Goal: Task Accomplishment & Management: Manage account settings

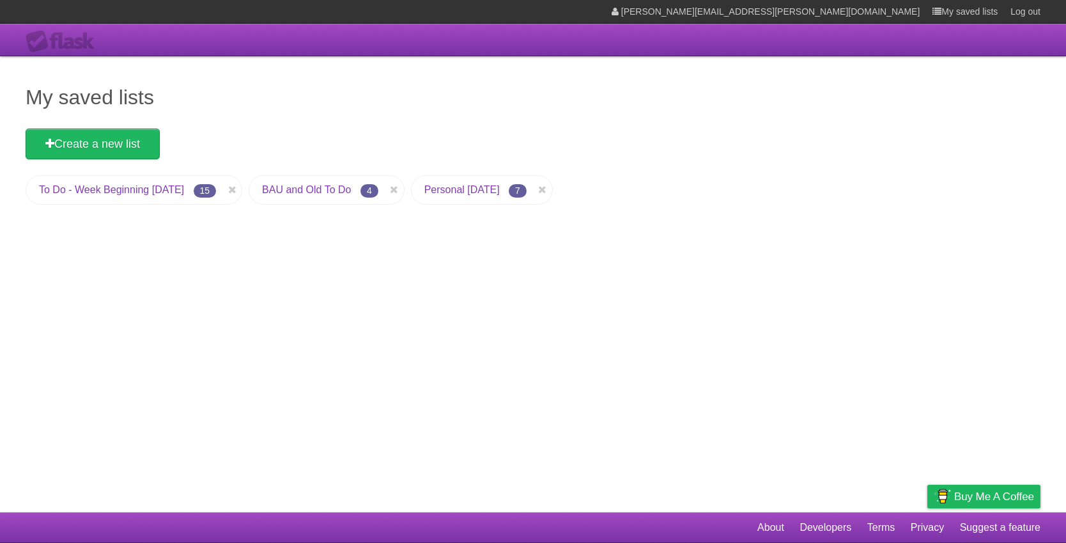
click at [109, 186] on link "To Do - Week Beginning [DATE]" at bounding box center [111, 189] width 145 height 11
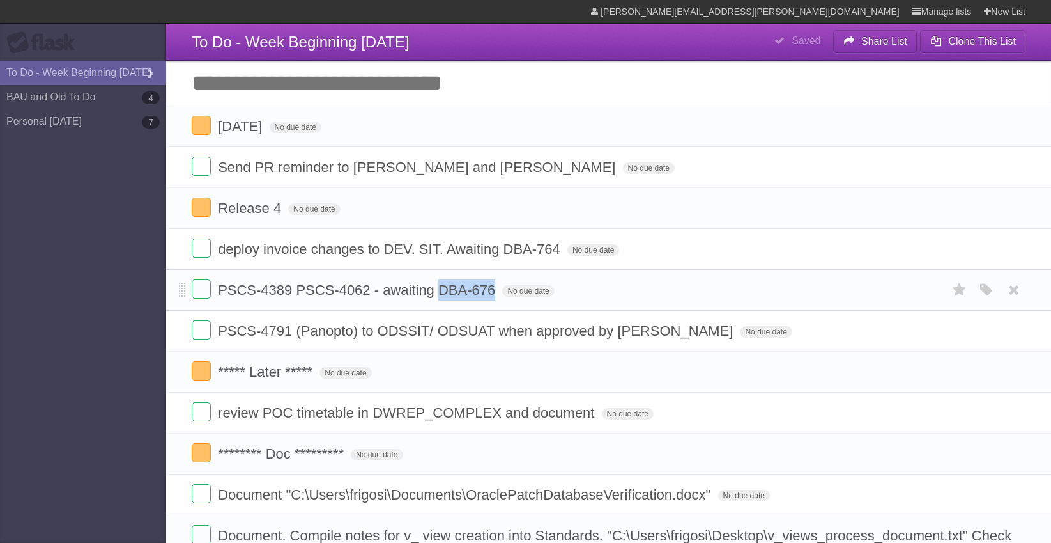
drag, startPoint x: 436, startPoint y: 291, endPoint x: 500, endPoint y: 293, distance: 64.0
click at [500, 293] on form "PSCS-4389 PSCS-4062 - awaiting DBA-676 No due date White Red Blue Green Purple …" at bounding box center [609, 289] width 834 height 21
drag, startPoint x: 235, startPoint y: 291, endPoint x: 247, endPoint y: 305, distance: 17.7
click at [235, 291] on span "PSCS-4389 PSCS-4062 - awaiting DBA-676" at bounding box center [358, 290] width 281 height 16
type input "**********"
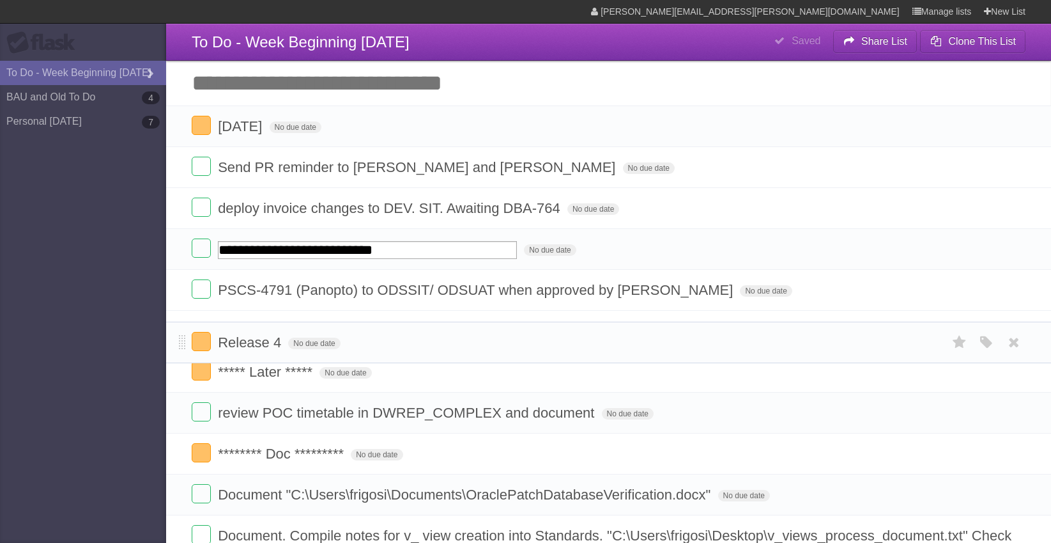
drag, startPoint x: 183, startPoint y: 212, endPoint x: 166, endPoint y: 345, distance: 134.0
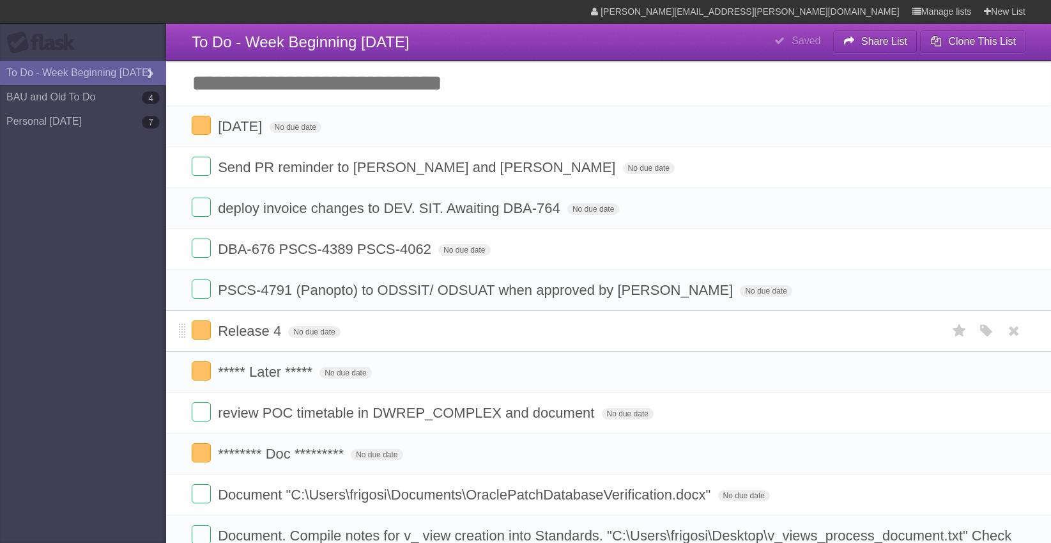
click at [235, 335] on span "Release 4" at bounding box center [251, 331] width 66 height 16
click at [511, 80] on input "Add another task" at bounding box center [608, 83] width 885 height 45
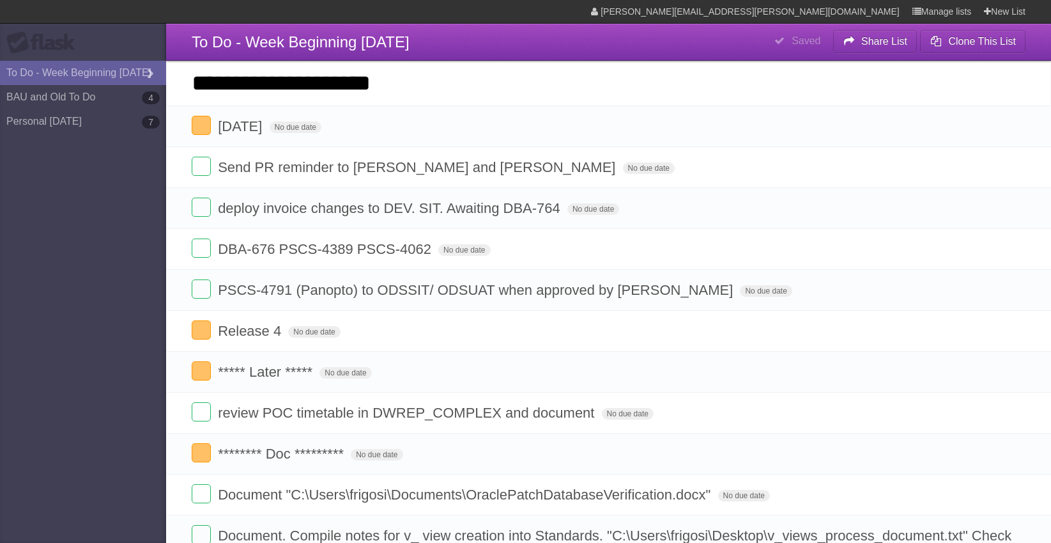
type input "**********"
click input "*********" at bounding box center [0, 0] width 0 height 0
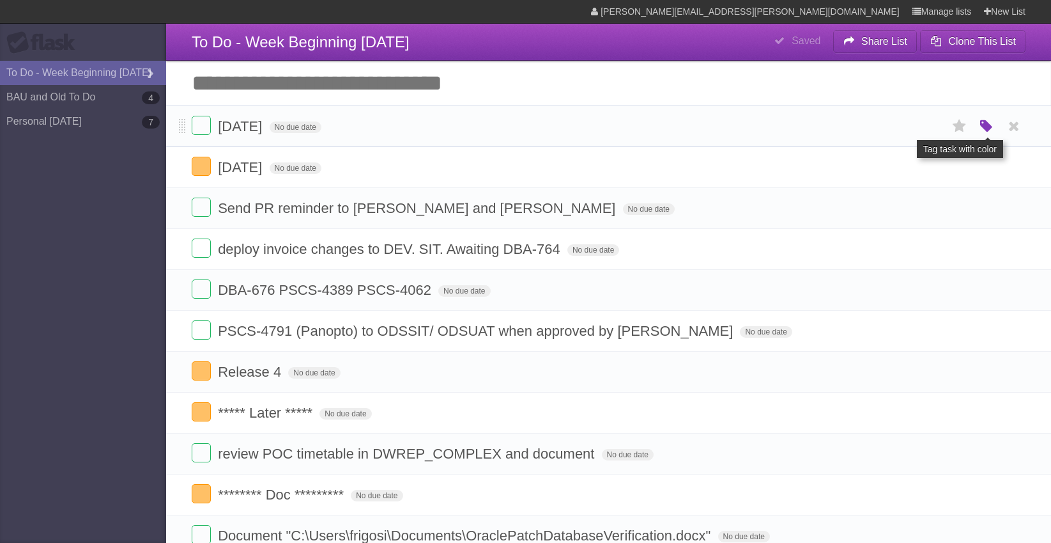
click at [982, 130] on icon "button" at bounding box center [987, 126] width 18 height 17
click at [929, 127] on label "Orange" at bounding box center [931, 126] width 14 height 14
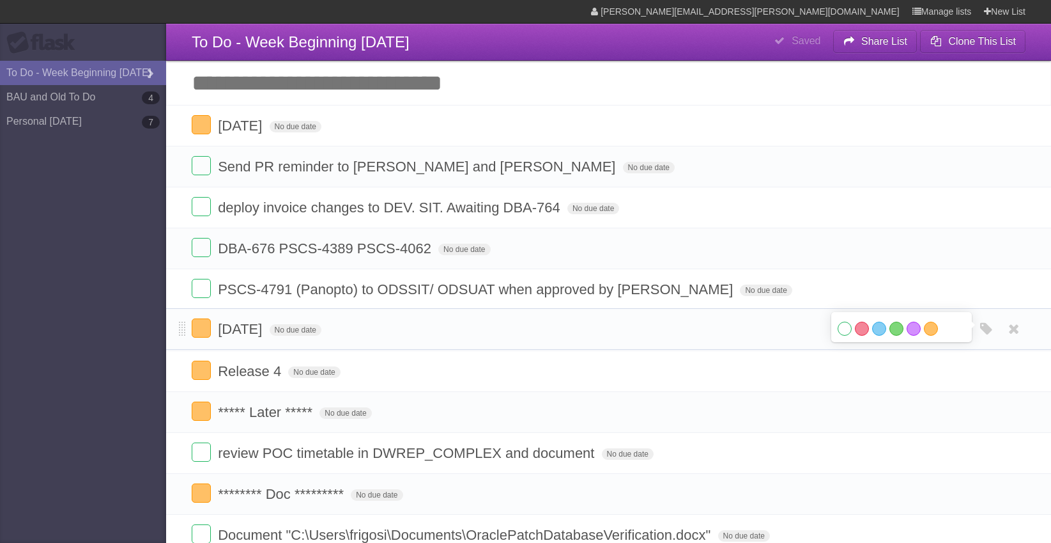
drag, startPoint x: 185, startPoint y: 130, endPoint x: 171, endPoint y: 332, distance: 201.8
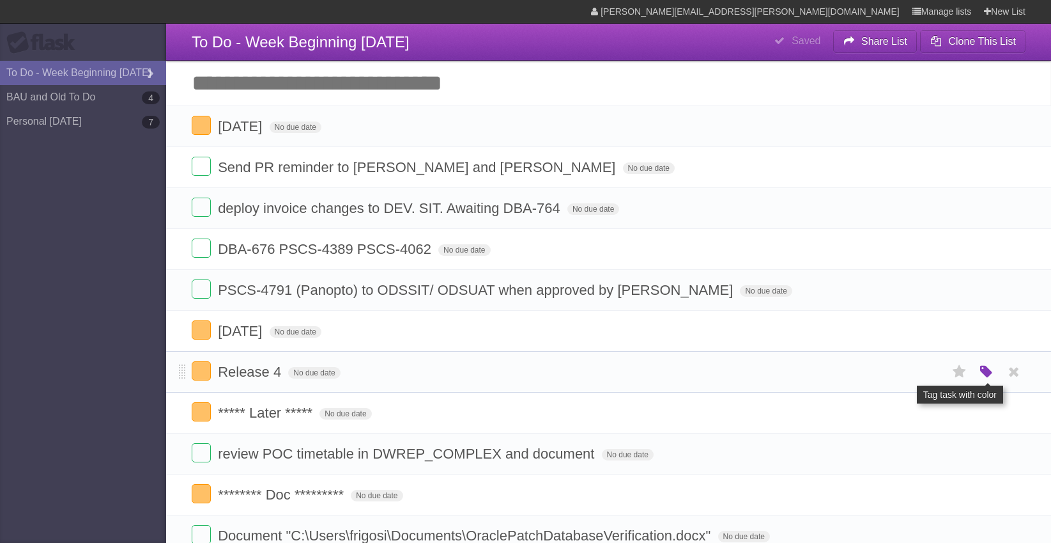
click at [991, 373] on icon "button" at bounding box center [987, 372] width 18 height 17
click at [894, 366] on label "Green" at bounding box center [897, 371] width 14 height 14
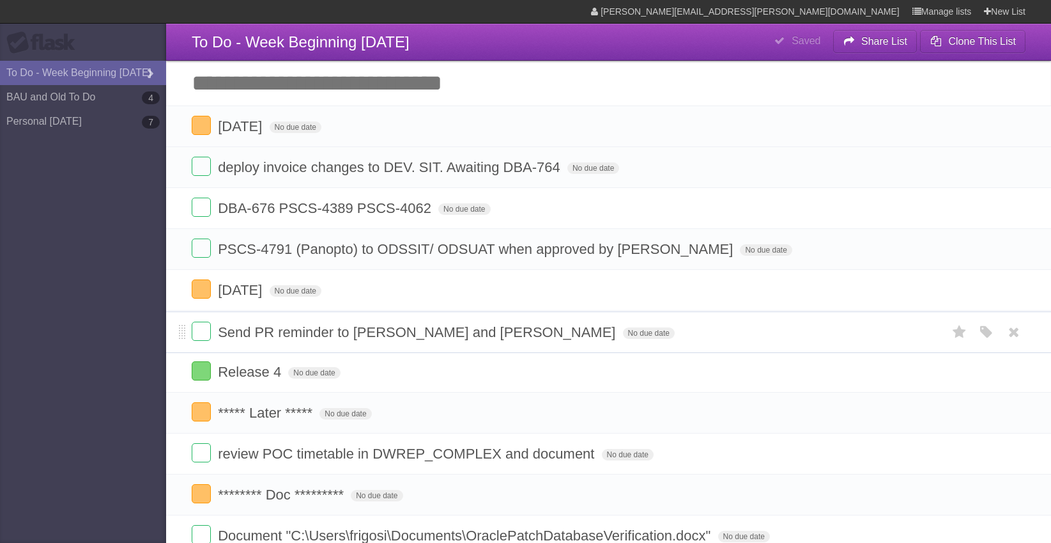
drag, startPoint x: 179, startPoint y: 169, endPoint x: 166, endPoint y: 333, distance: 164.1
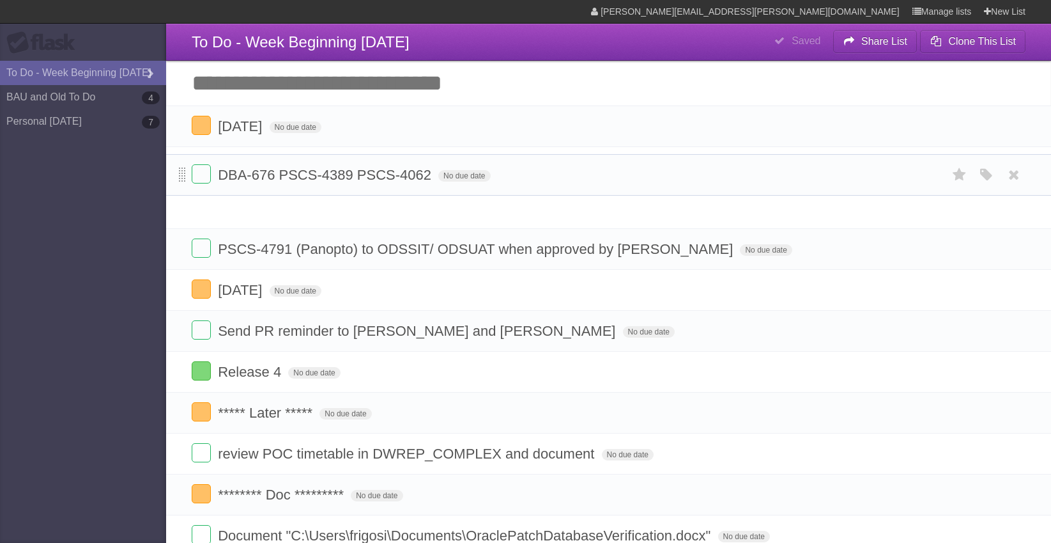
drag, startPoint x: 181, startPoint y: 207, endPoint x: 181, endPoint y: 173, distance: 34.5
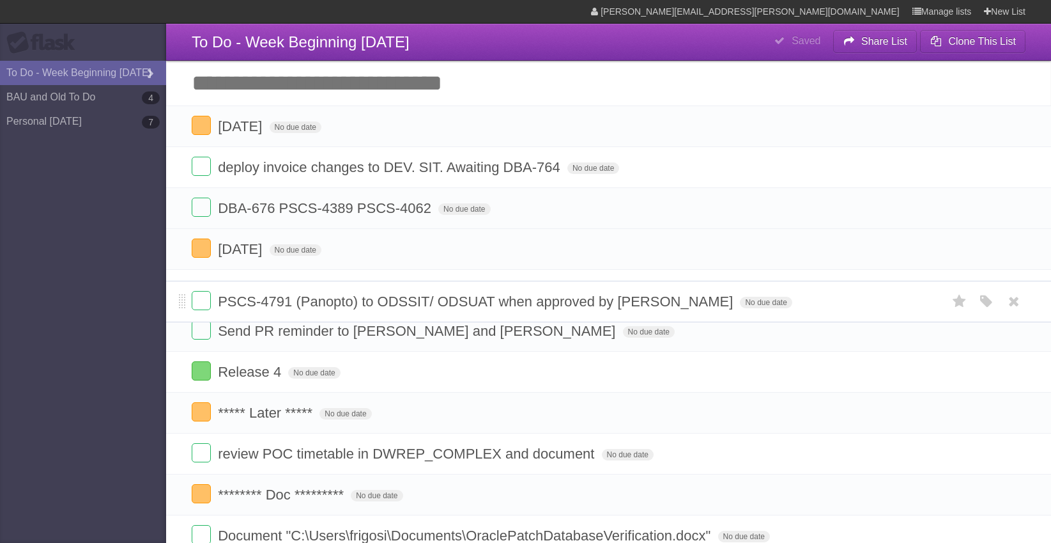
drag, startPoint x: 185, startPoint y: 251, endPoint x: 190, endPoint y: 284, distance: 34.3
